Goal: Task Accomplishment & Management: Complete application form

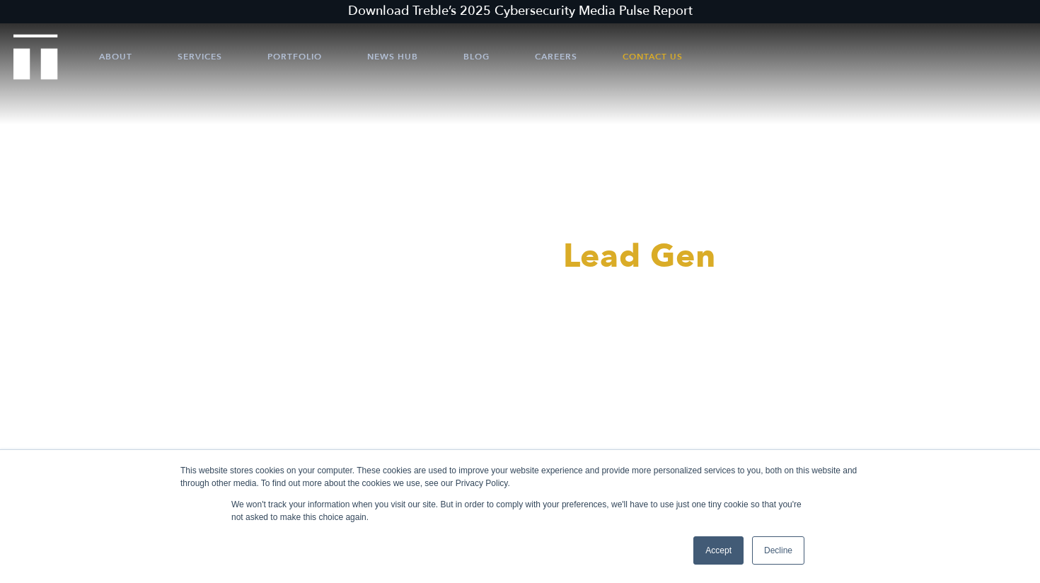
click at [703, 560] on link "Accept" at bounding box center [718, 550] width 50 height 28
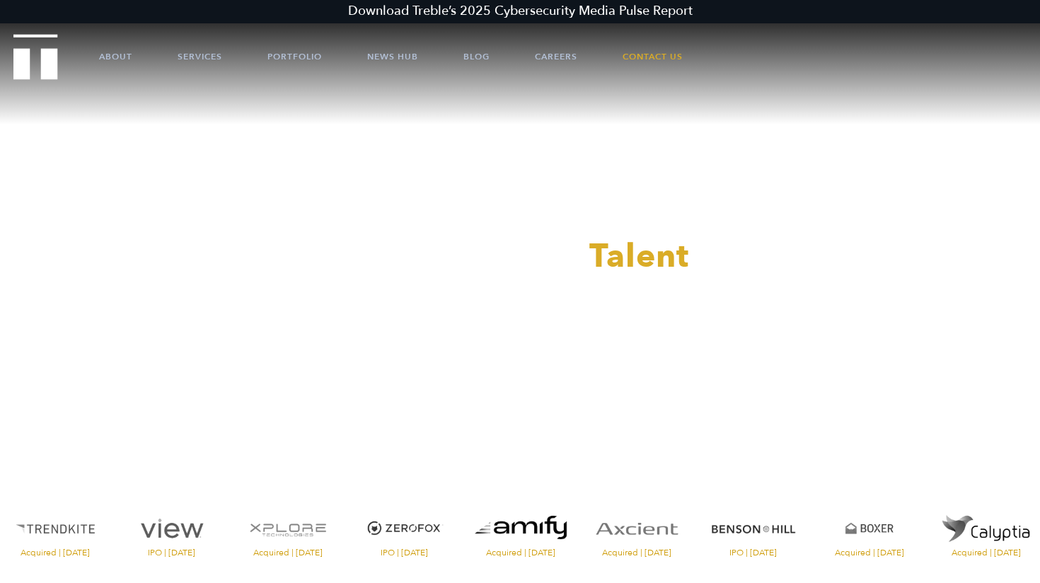
click at [636, 51] on div at bounding box center [520, 291] width 1040 height 583
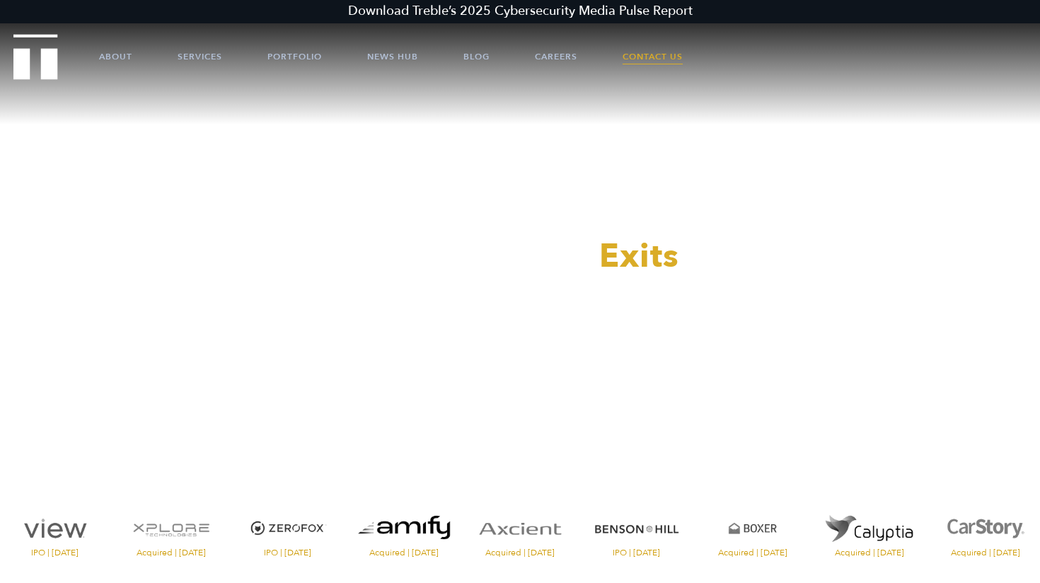
click at [636, 54] on link "Contact Us" at bounding box center [652, 56] width 60 height 42
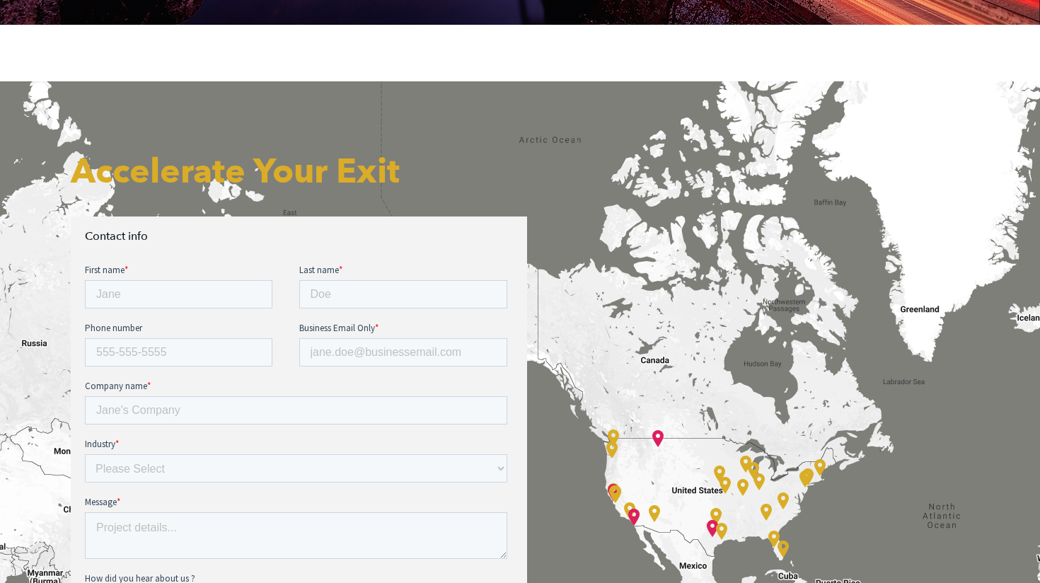
scroll to position [401, 0]
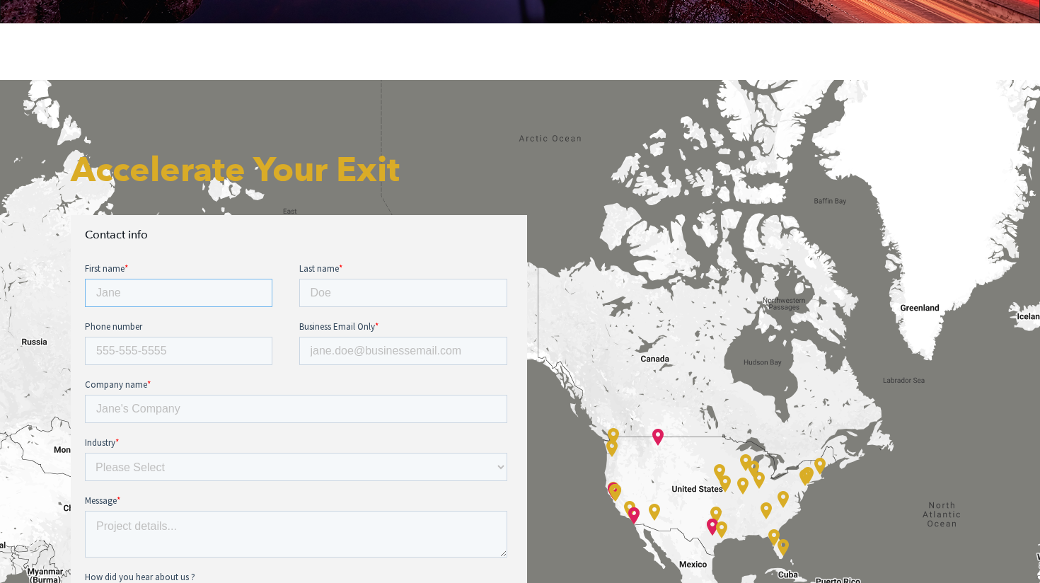
click at [195, 294] on input "First name *" at bounding box center [178, 293] width 187 height 28
type input "Nuvola"
type input "Ladi"
click at [346, 357] on input "Business Email Only *" at bounding box center [403, 351] width 209 height 28
type input "nuvola.ladi@ultralytics.com"
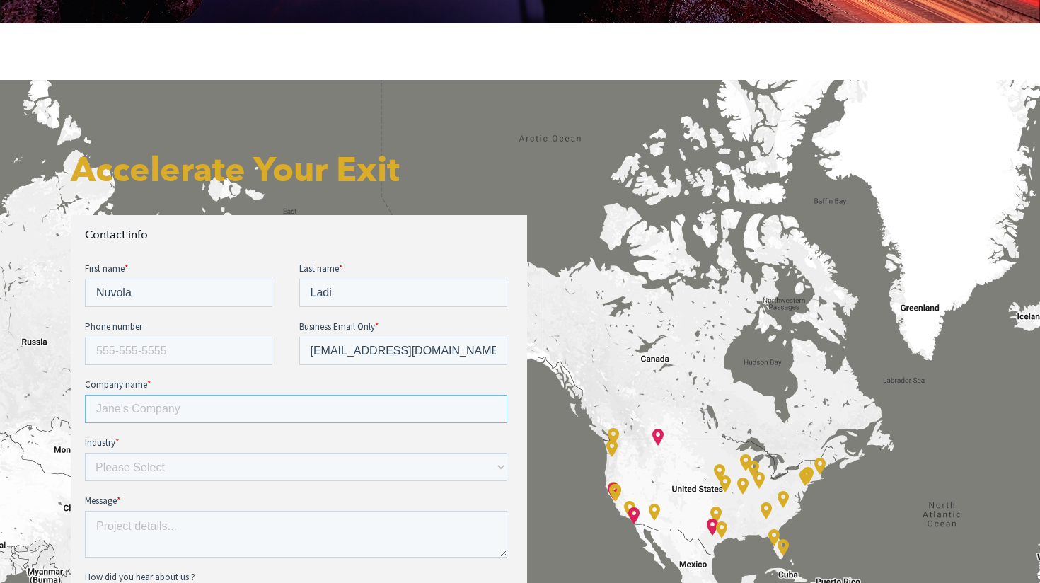
click at [225, 419] on input "Company name *" at bounding box center [296, 409] width 422 height 28
type input "Ultralytics"
click at [178, 468] on select "Please Select E-commerce AI API Big Data Bio Tech (including Life Sciences) Blo…" at bounding box center [296, 467] width 422 height 28
select select "AI"
click at [85, 453] on select "Please Select E-commerce AI API Big Data Bio Tech (including Life Sciences) Blo…" at bounding box center [296, 467] width 422 height 28
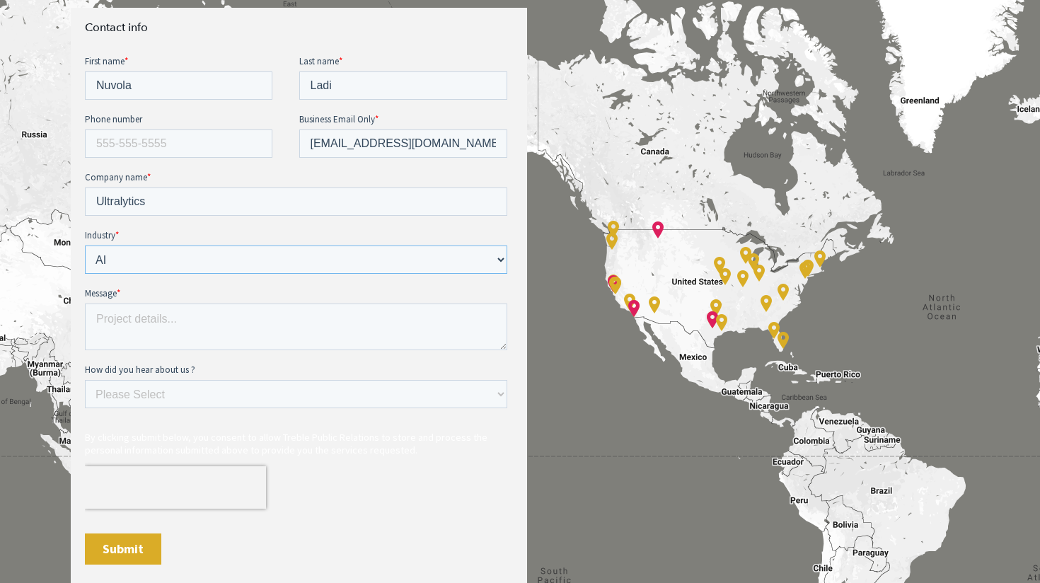
scroll to position [612, 0]
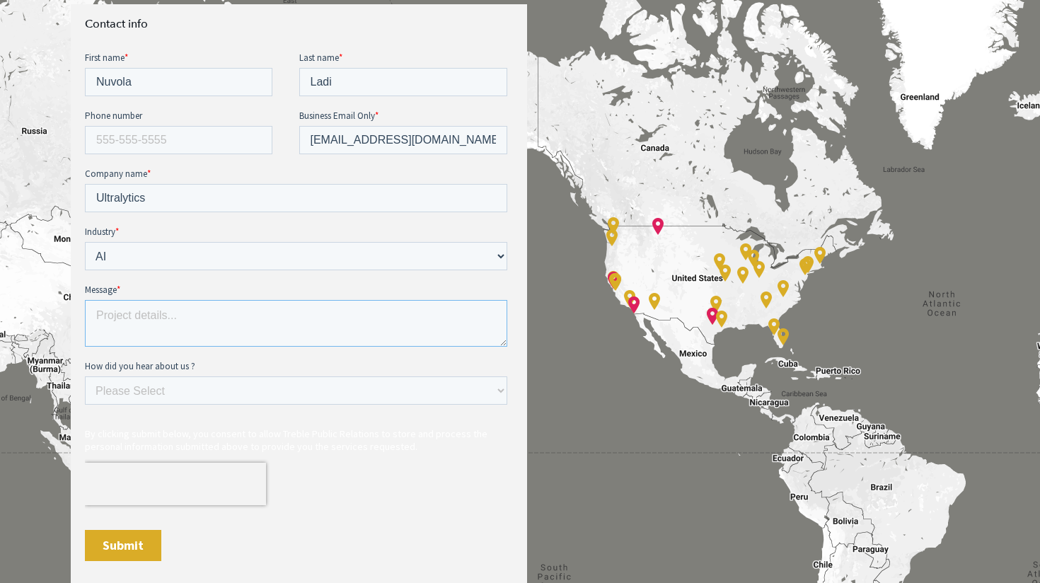
click at [156, 340] on textarea "Message *" at bounding box center [296, 323] width 422 height 47
paste textarea "Dear [Agency Name/Contact Person], I hope this message finds you well. My name …"
drag, startPoint x: 120, startPoint y: 325, endPoint x: 126, endPoint y: 364, distance: 40.0
click at [126, 365] on form "First name * Nuvola Last name * Ladi Phone number Business Email Only * nuvola.…" at bounding box center [299, 312] width 428 height 522
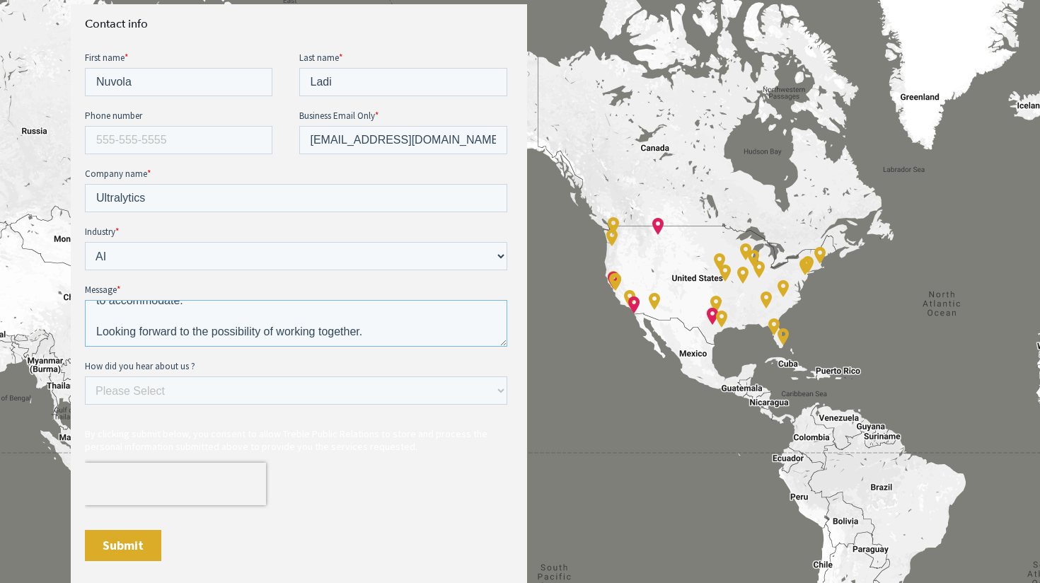
scroll to position [251, 0]
drag, startPoint x: 189, startPoint y: 332, endPoint x: 383, endPoint y: 332, distance: 193.8
click at [382, 332] on textarea "Dear [Agency Name/Contact Person], I hope this message finds you well. My name …" at bounding box center [296, 323] width 422 height 47
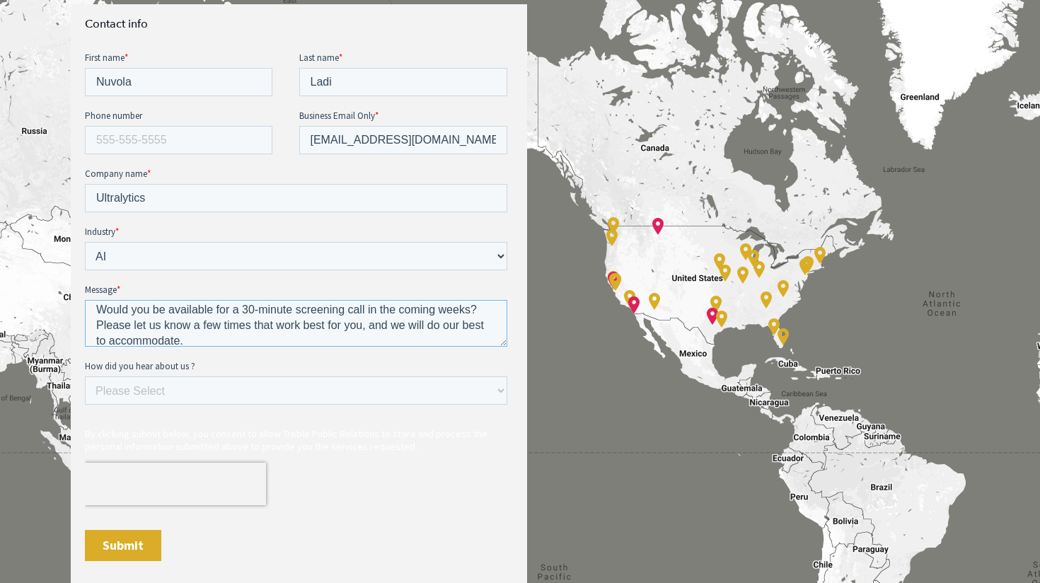
scroll to position [216, 0]
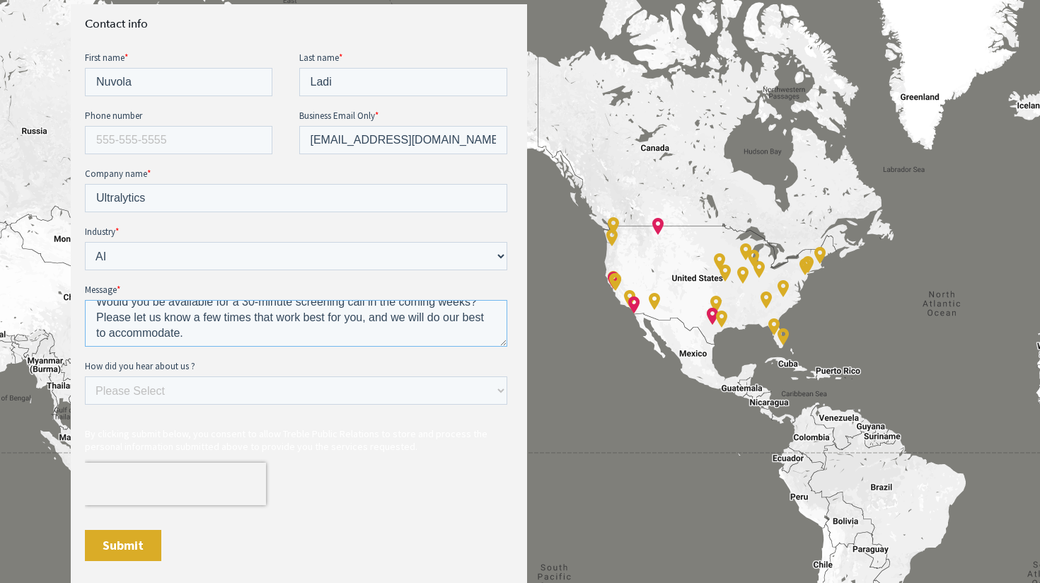
drag, startPoint x: 398, startPoint y: 319, endPoint x: 398, endPoint y: 331, distance: 12.0
click at [398, 331] on textarea "Dear [Agency Name/Contact Person], I hope this message finds you well. My name …" at bounding box center [296, 323] width 422 height 47
click at [160, 317] on textarea "Dear [Agency Name/Contact Person], I hope this message finds you well. My name …" at bounding box center [296, 323] width 422 height 47
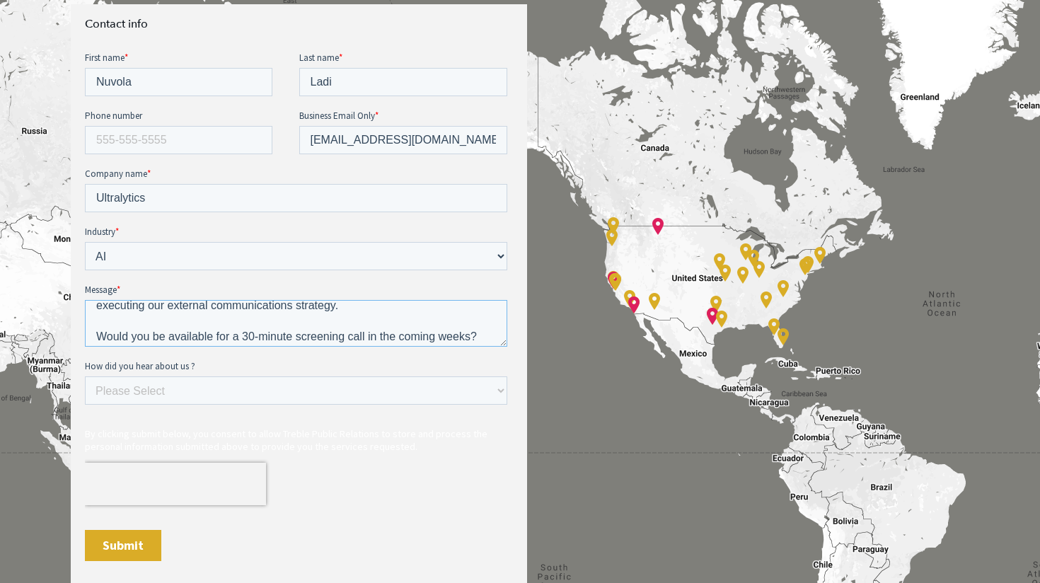
scroll to position [189, 0]
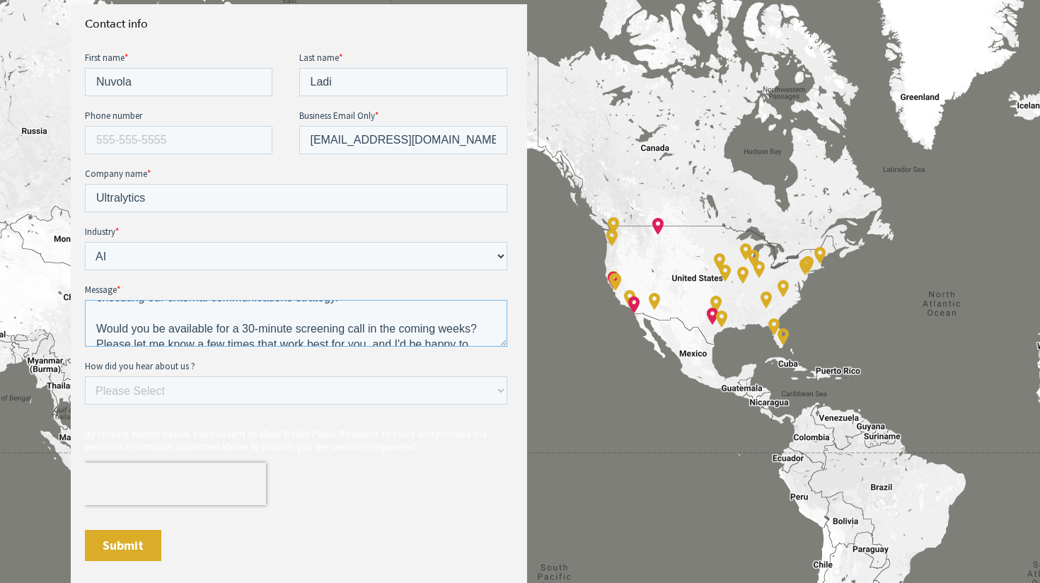
drag, startPoint x: 298, startPoint y: 331, endPoint x: 474, endPoint y: 330, distance: 175.4
click at [474, 330] on textarea "Dear [Agency Name/Contact Person], I hope this message finds you well. My name …" at bounding box center [296, 323] width 422 height 47
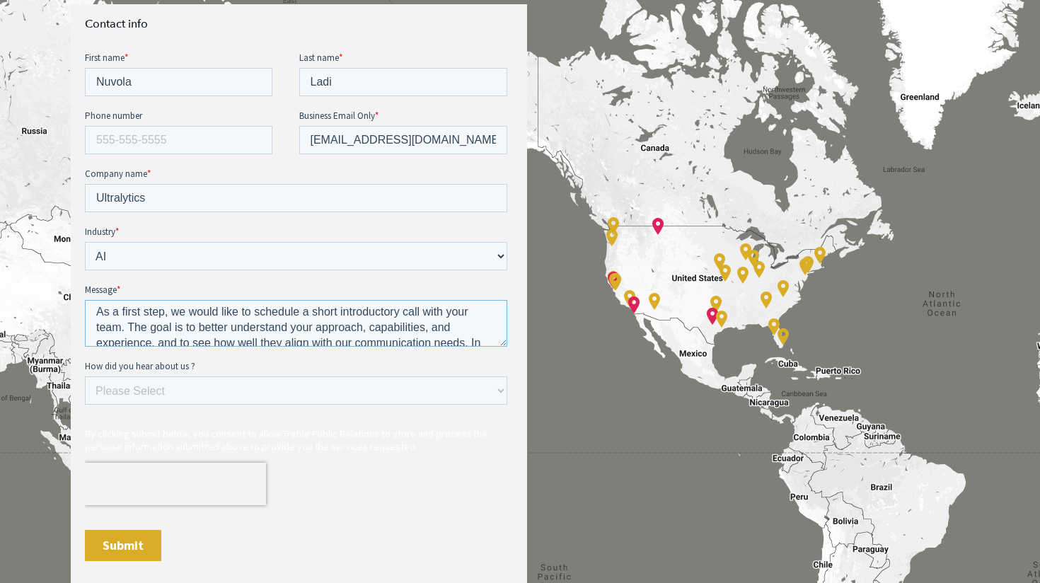
scroll to position [113, 0]
click at [184, 313] on textarea "Dear [Agency Name/Contact Person], I hope this message finds you well. My name …" at bounding box center [296, 323] width 422 height 47
click at [212, 333] on textarea "Dear [Agency Name/Contact Person], I hope this message finds you well. My name …" at bounding box center [296, 323] width 422 height 47
drag, startPoint x: 221, startPoint y: 313, endPoint x: 188, endPoint y: 312, distance: 32.6
click at [187, 312] on textarea "Dear [Agency Name/Contact Person], I hope this message finds you well. My name …" at bounding box center [296, 323] width 422 height 47
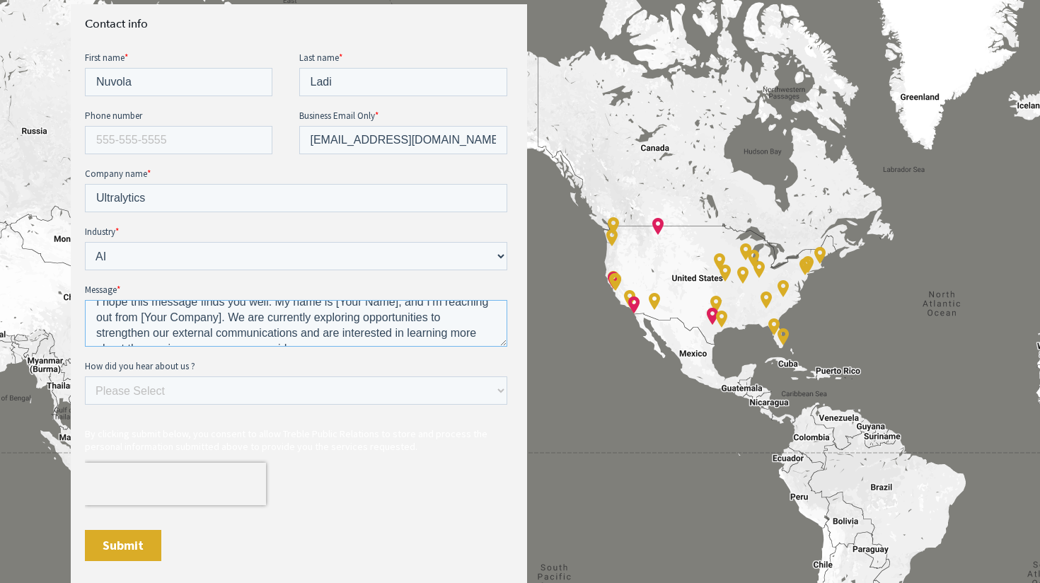
scroll to position [43, 0]
drag, startPoint x: 227, startPoint y: 322, endPoint x: 65, endPoint y: 309, distance: 162.5
click html "First name * Nuvola Last name * Ladi Phone number Business Email Only * nuvola.…"
click at [229, 324] on textarea "Dear [Agency Name/Contact Person], I hope this message finds you well. My name …" at bounding box center [296, 323] width 422 height 47
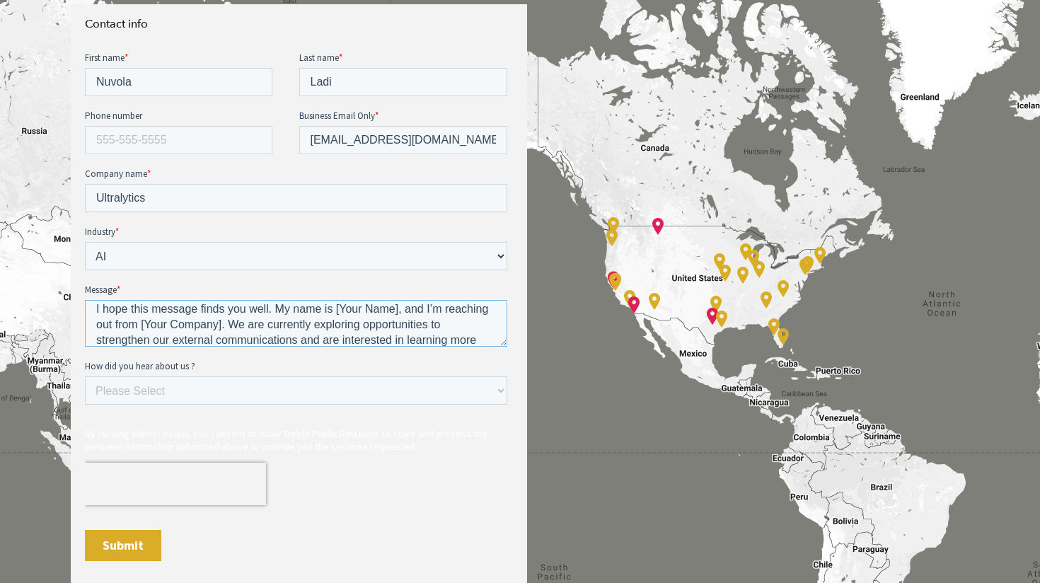
scroll to position [42, 0]
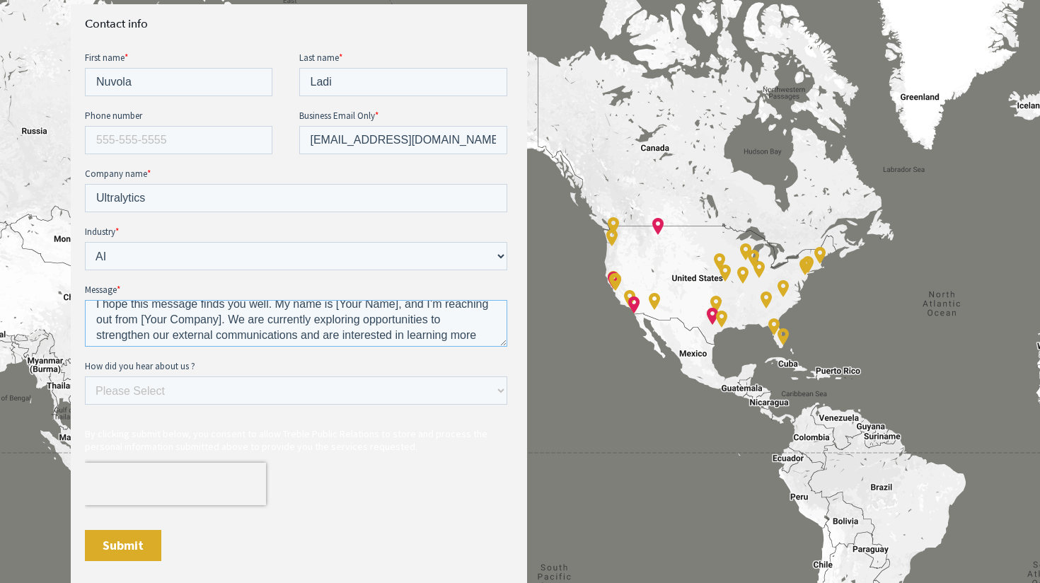
drag, startPoint x: 228, startPoint y: 323, endPoint x: 276, endPoint y: 308, distance: 49.7
click at [276, 308] on textarea "Dear [Agency Name/Contact Person], I hope this message finds you well. My name …" at bounding box center [296, 323] width 422 height 47
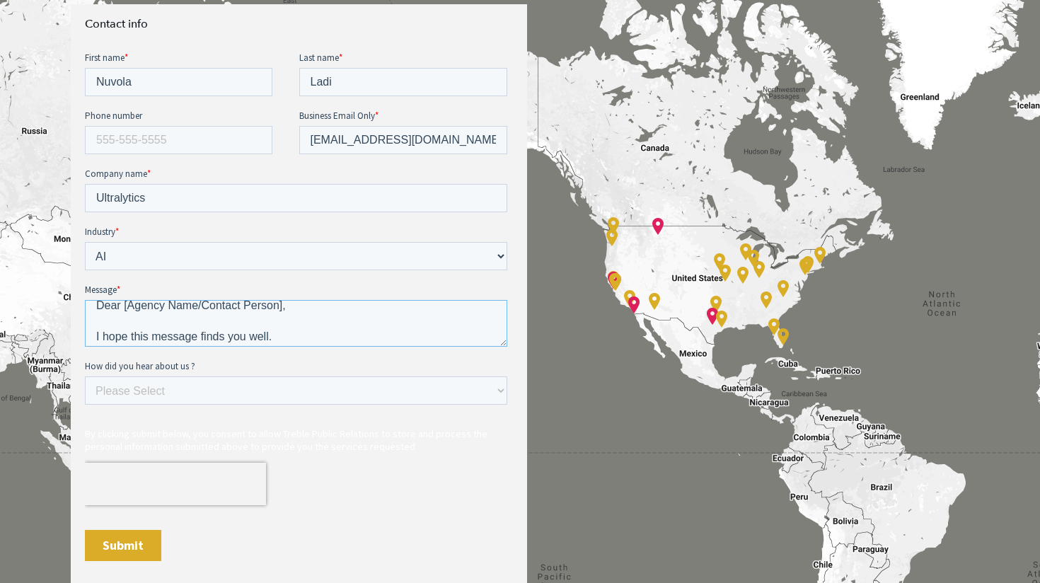
scroll to position [0, 0]
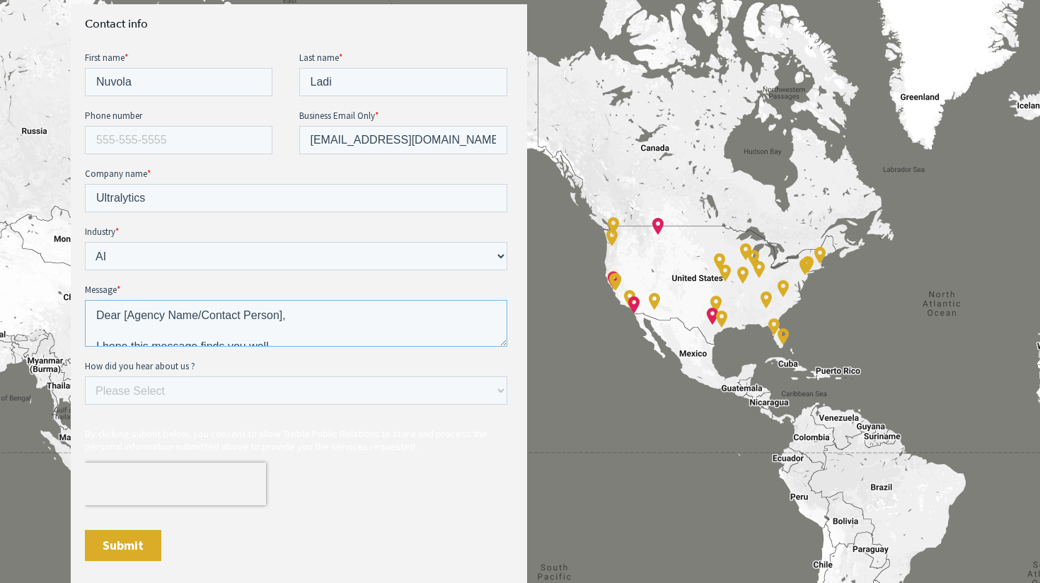
drag, startPoint x: 298, startPoint y: 316, endPoint x: 79, endPoint y: 314, distance: 219.3
click html "First name * Nuvola Last name * Ladi Phone number Business Email Only * nuvola.…"
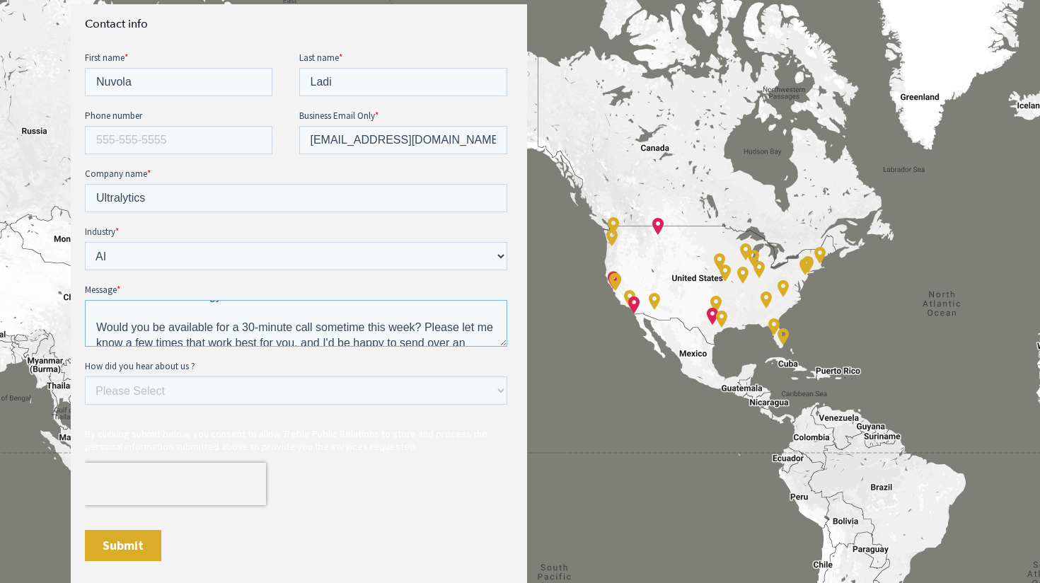
scroll to position [327, 0]
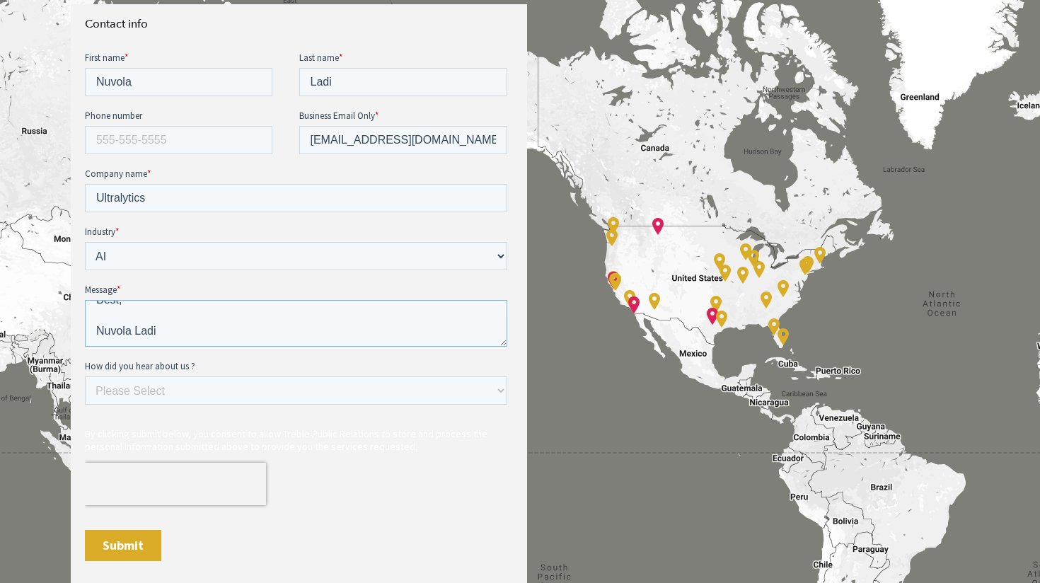
drag, startPoint x: 95, startPoint y: 312, endPoint x: 132, endPoint y: 373, distance: 71.1
click at [132, 373] on form "First name * Nuvola Last name * Ladi Phone number Business Email Only * nuvola.…" at bounding box center [299, 312] width 428 height 522
type textarea "Hello, I hope this message finds you well. We are currently exploring opportuni…"
click at [133, 393] on select "Please Select Ad online Social media Video Another website Word of mouth Job li…" at bounding box center [296, 390] width 422 height 28
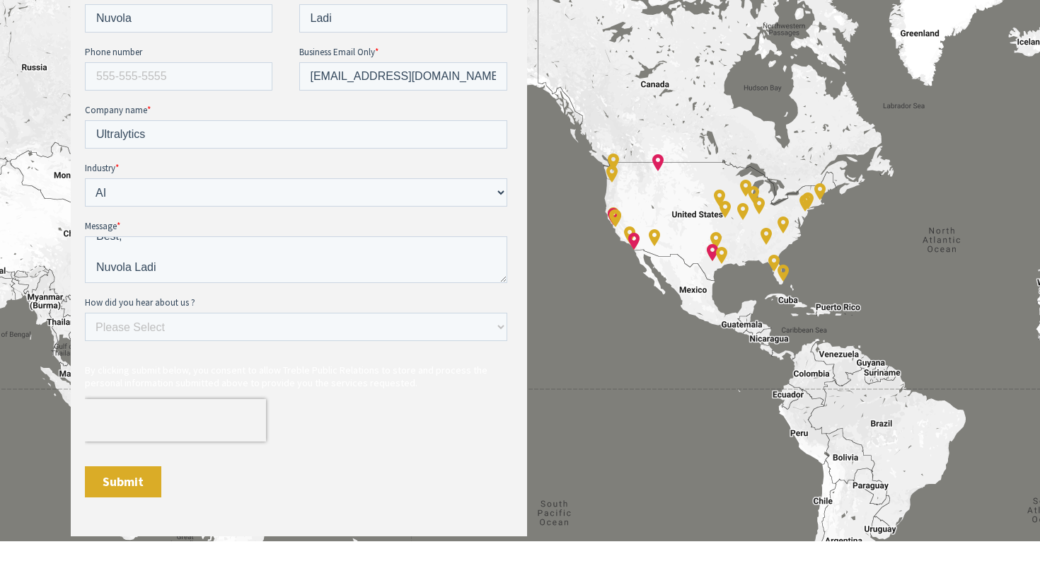
scroll to position [697, 0]
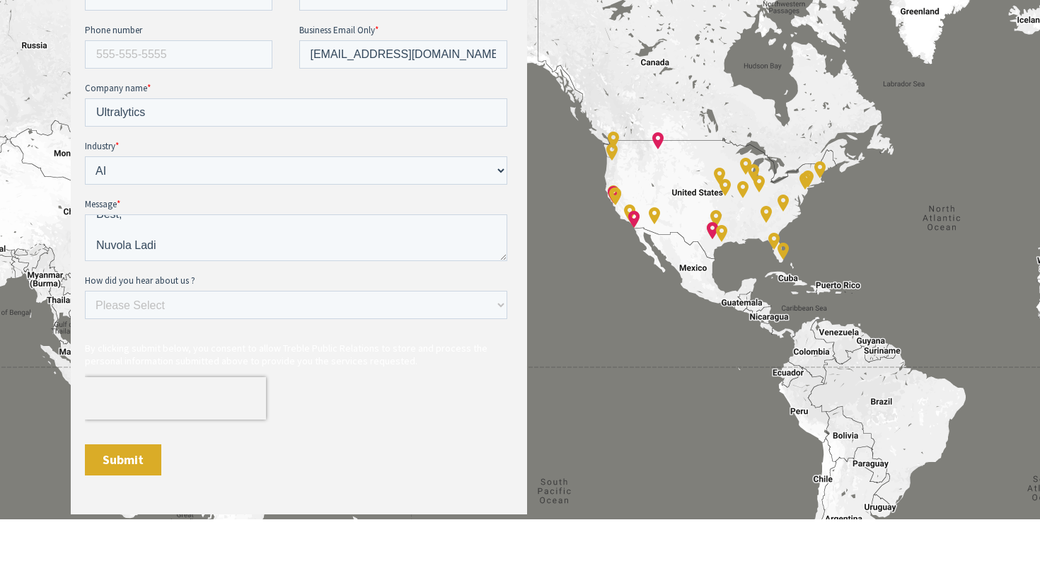
click at [140, 465] on input "Submit" at bounding box center [123, 459] width 76 height 31
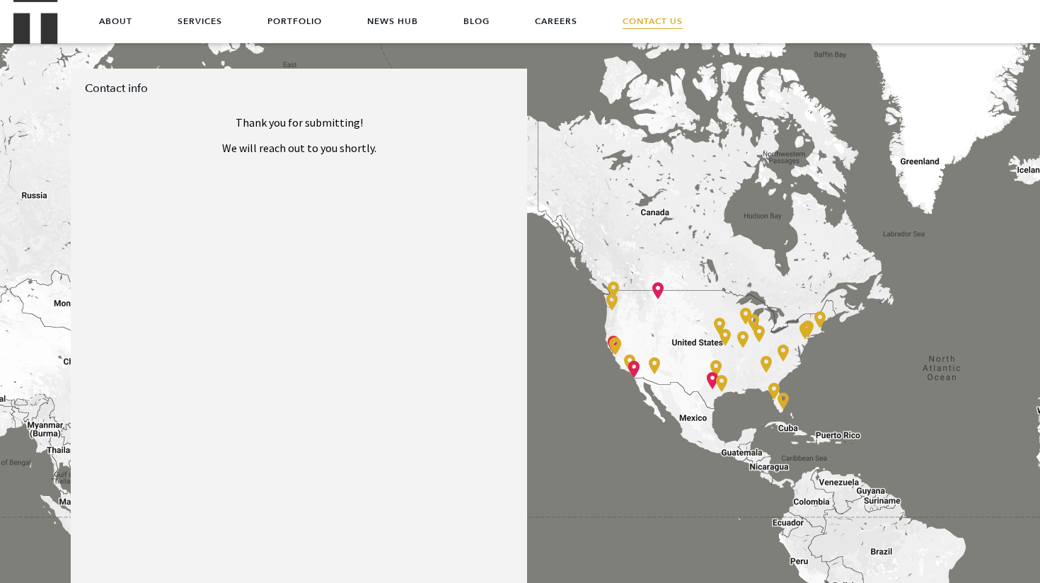
scroll to position [542, 0]
